Goal: Information Seeking & Learning: Learn about a topic

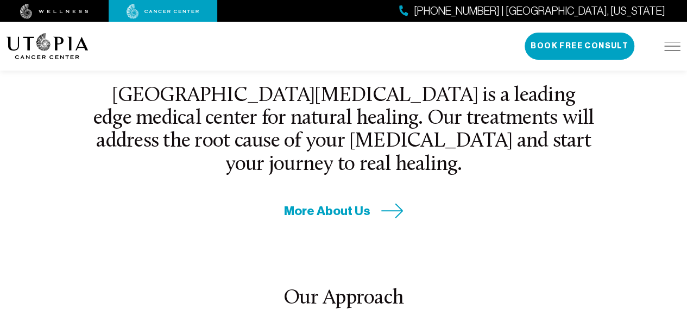
scroll to position [326, 0]
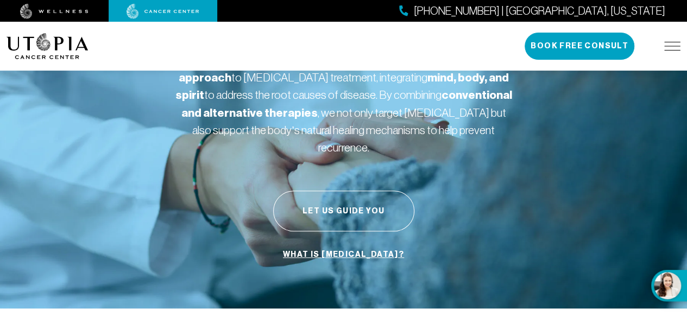
scroll to position [109, 0]
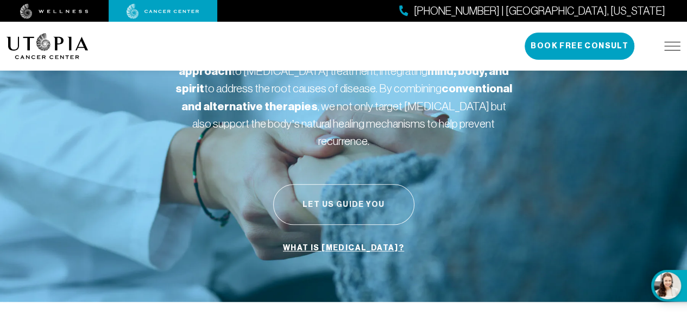
click at [377, 191] on button "Let Us Guide You" at bounding box center [343, 204] width 141 height 41
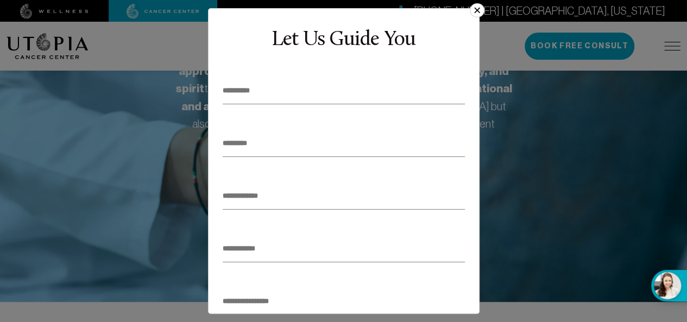
click at [480, 12] on button "×" at bounding box center [477, 10] width 14 height 14
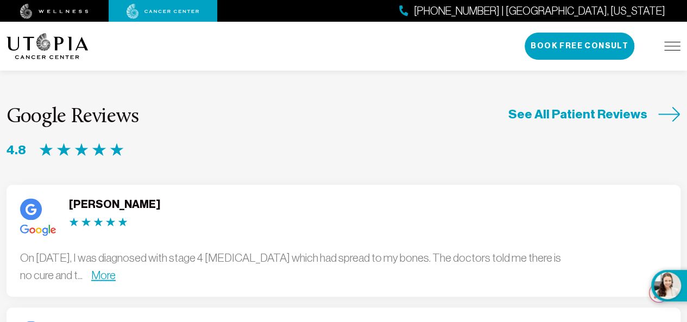
scroll to position [2877, 0]
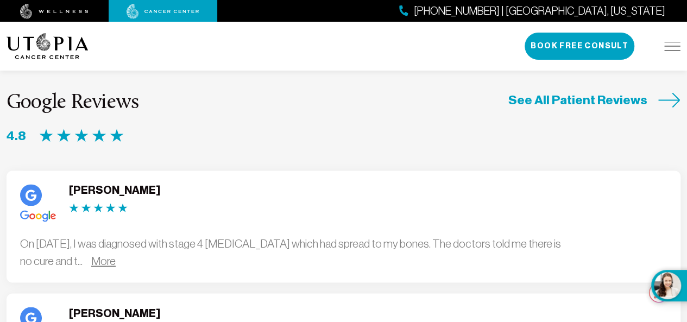
click at [116, 254] on link "More" at bounding box center [103, 260] width 24 height 12
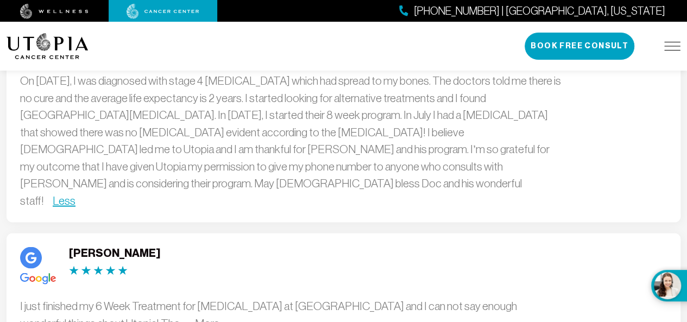
scroll to position [3148, 0]
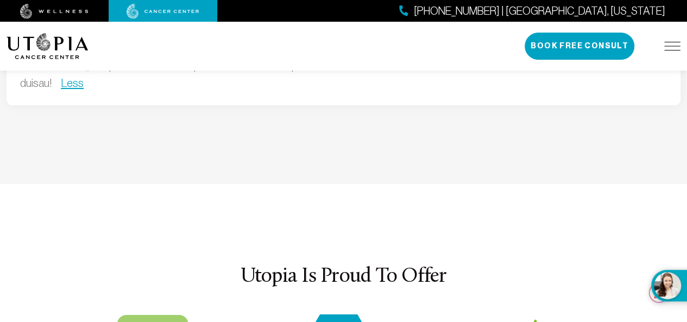
scroll to position [3908, 0]
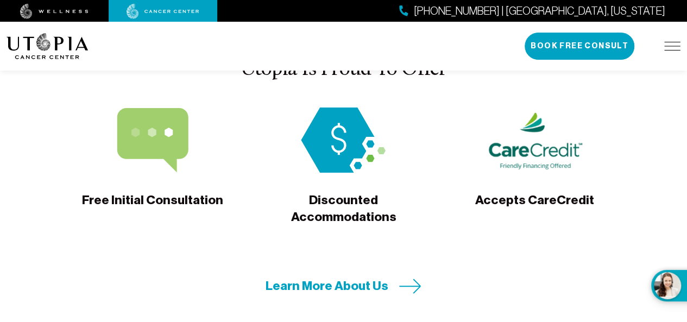
scroll to position [4126, 0]
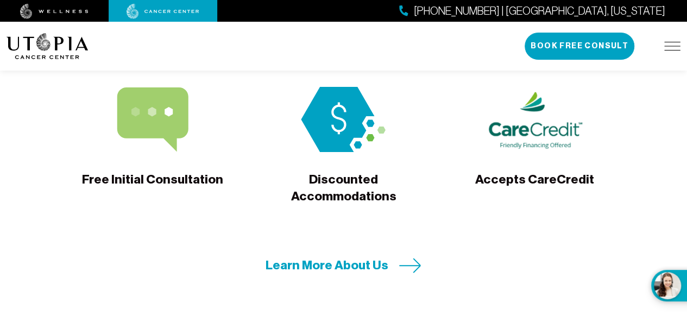
click at [377, 257] on span "Learn More About Us" at bounding box center [326, 265] width 123 height 17
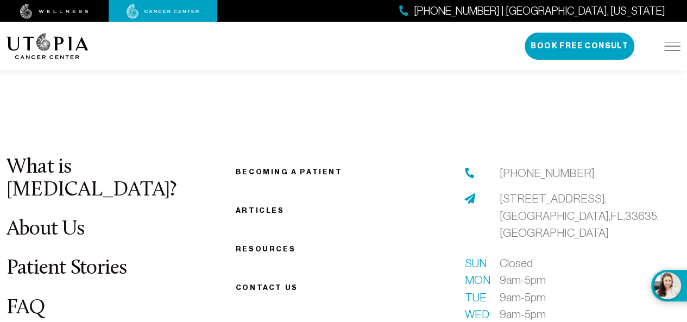
scroll to position [1315, 0]
click at [249, 168] on link "Becoming a patient" at bounding box center [289, 172] width 107 height 8
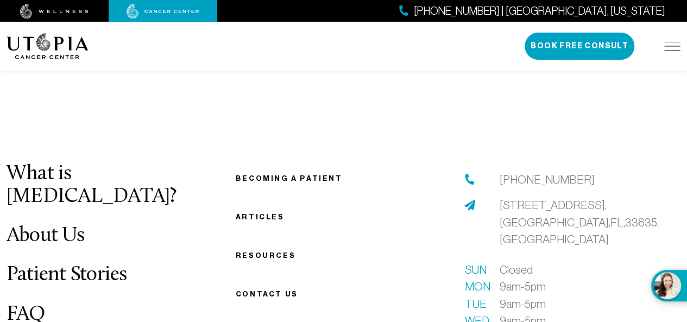
scroll to position [1315, 0]
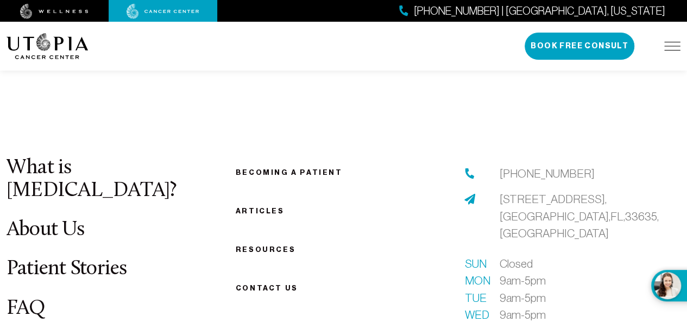
click at [271, 208] on link "Articles" at bounding box center [260, 211] width 49 height 8
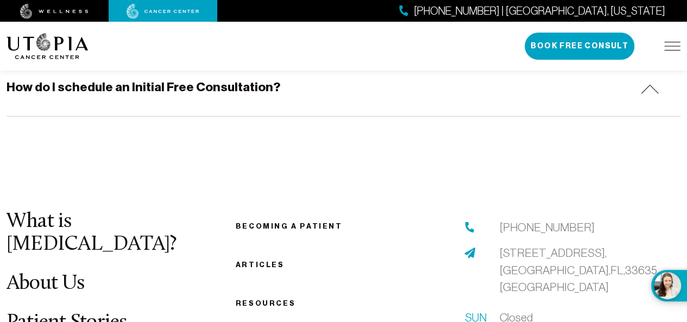
scroll to position [1315, 0]
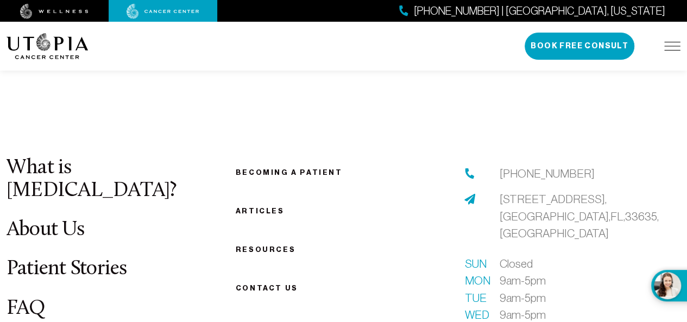
click at [276, 245] on link "Resources" at bounding box center [266, 249] width 60 height 8
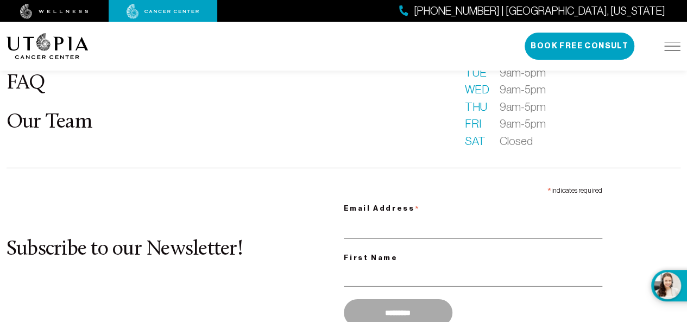
scroll to position [1532, 0]
